Goal: Information Seeking & Learning: Learn about a topic

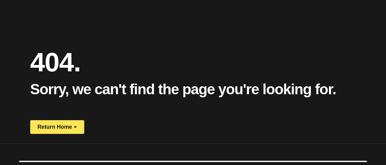
click at [60, 117] on div "404. Sorry, we can't find the page you're looking for. Return Home" at bounding box center [183, 91] width 306 height 85
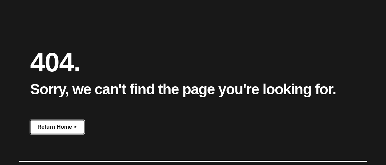
click at [60, 129] on span "Return Home" at bounding box center [55, 127] width 34 height 6
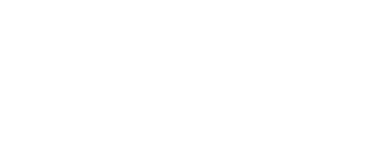
scroll to position [27, 0]
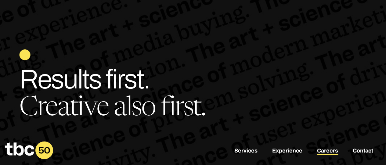
click at [323, 155] on link "Careers" at bounding box center [327, 151] width 21 height 7
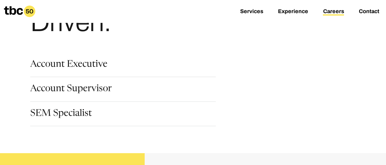
scroll to position [79, 0]
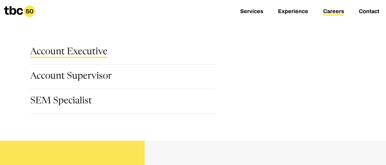
click at [83, 50] on link "Account Executive" at bounding box center [68, 53] width 77 height 10
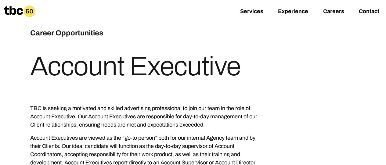
scroll to position [25, 0]
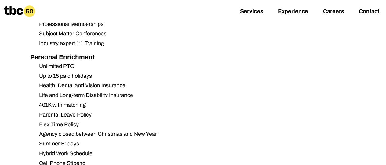
click at [33, 132] on ul "Unlimited PTO Up to 15 paid holidays Health, Dental and Vision Insurance Life a…" at bounding box center [147, 114] width 234 height 105
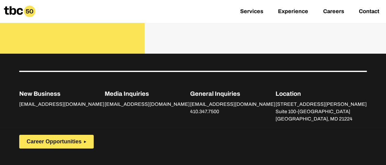
scroll to position [1061, 0]
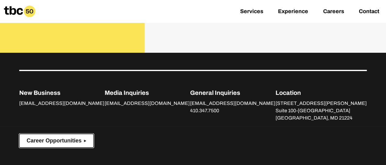
click at [31, 134] on button "Career Opportunities" at bounding box center [56, 141] width 74 height 14
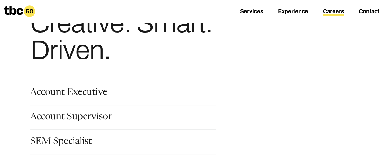
scroll to position [41, 0]
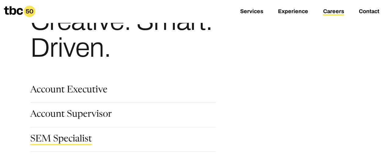
click at [38, 141] on link "SEM Specialist" at bounding box center [61, 140] width 62 height 10
